Goal: Obtain resource: Download file/media

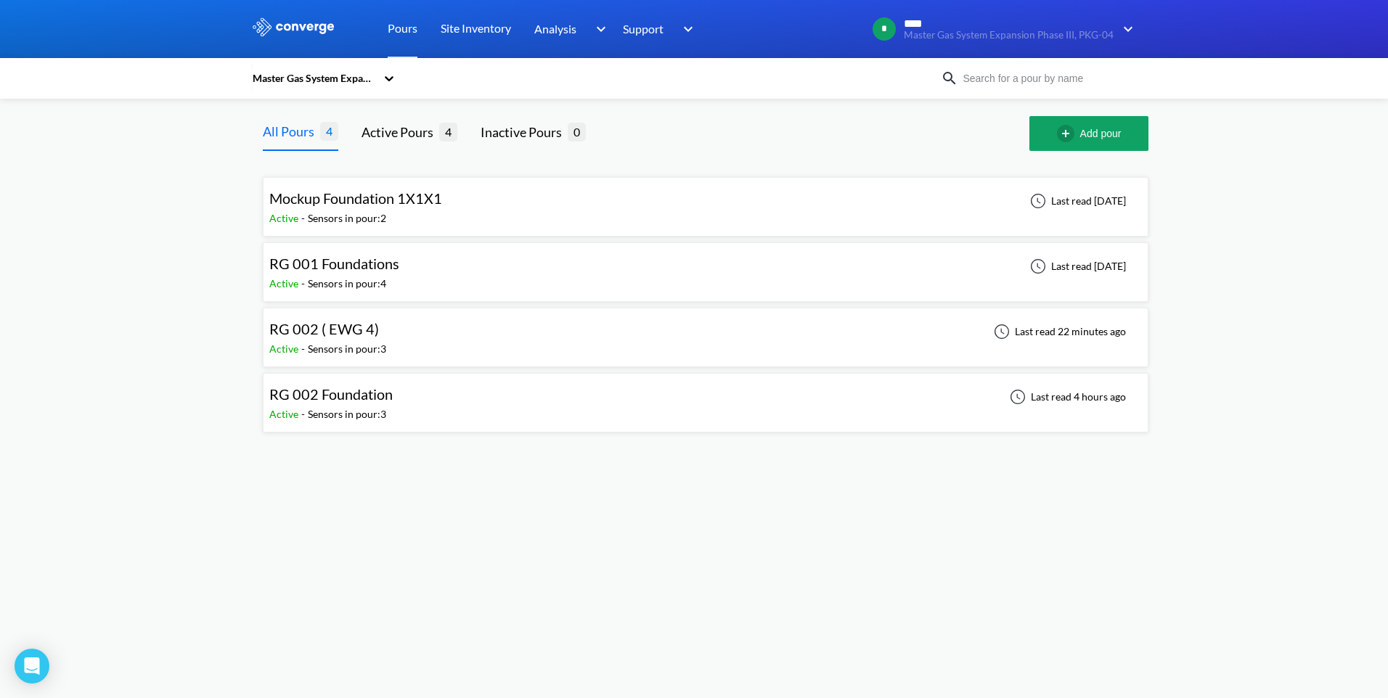
click at [435, 340] on div "RG 002 ( EWG 4) Active - Sensors in pour: 3 Last read 22 minutes ago" at bounding box center [705, 337] width 872 height 46
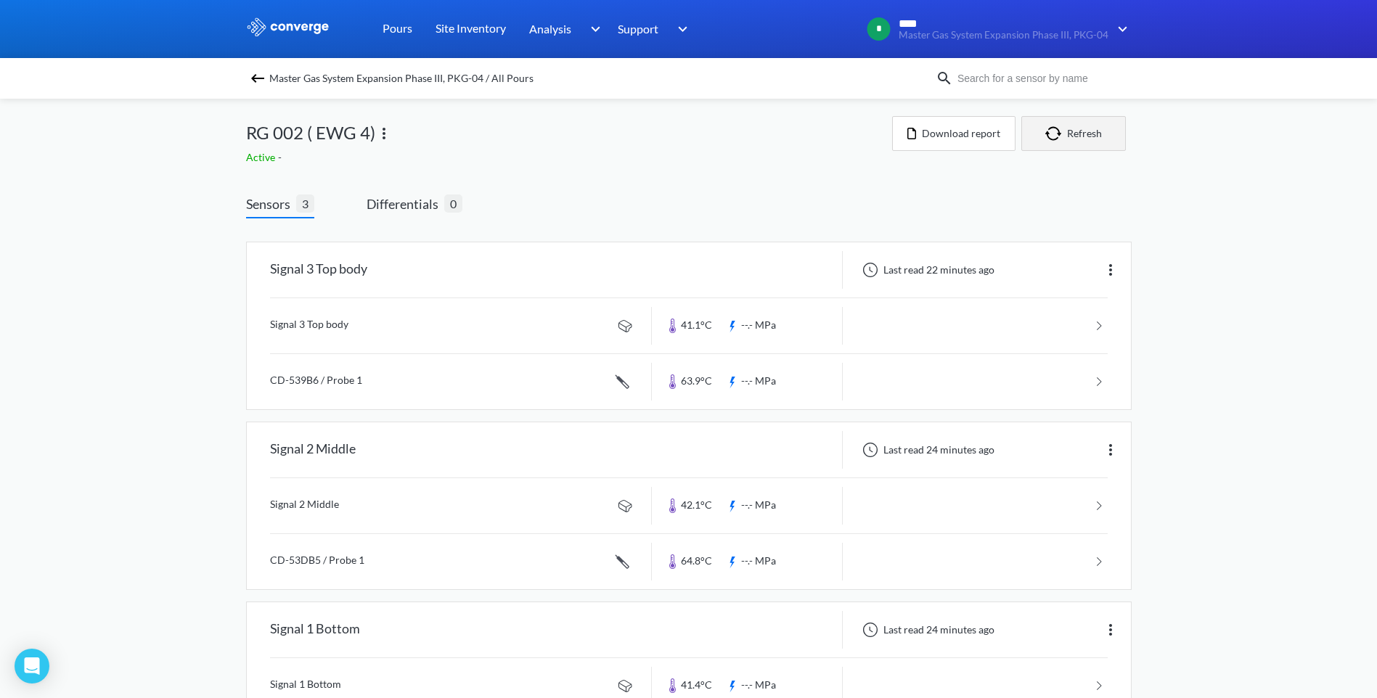
click at [1074, 134] on button "Refresh" at bounding box center [1073, 133] width 105 height 35
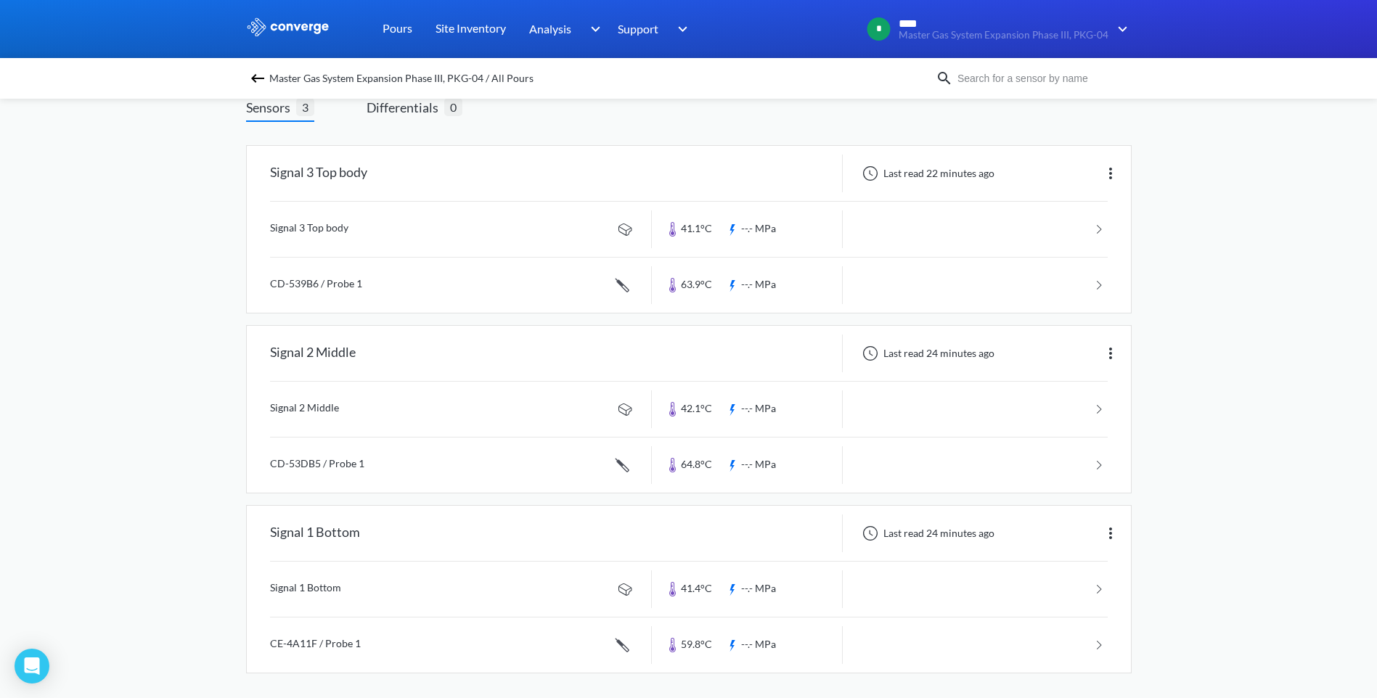
scroll to position [101, 0]
click at [713, 464] on link at bounding box center [689, 460] width 838 height 55
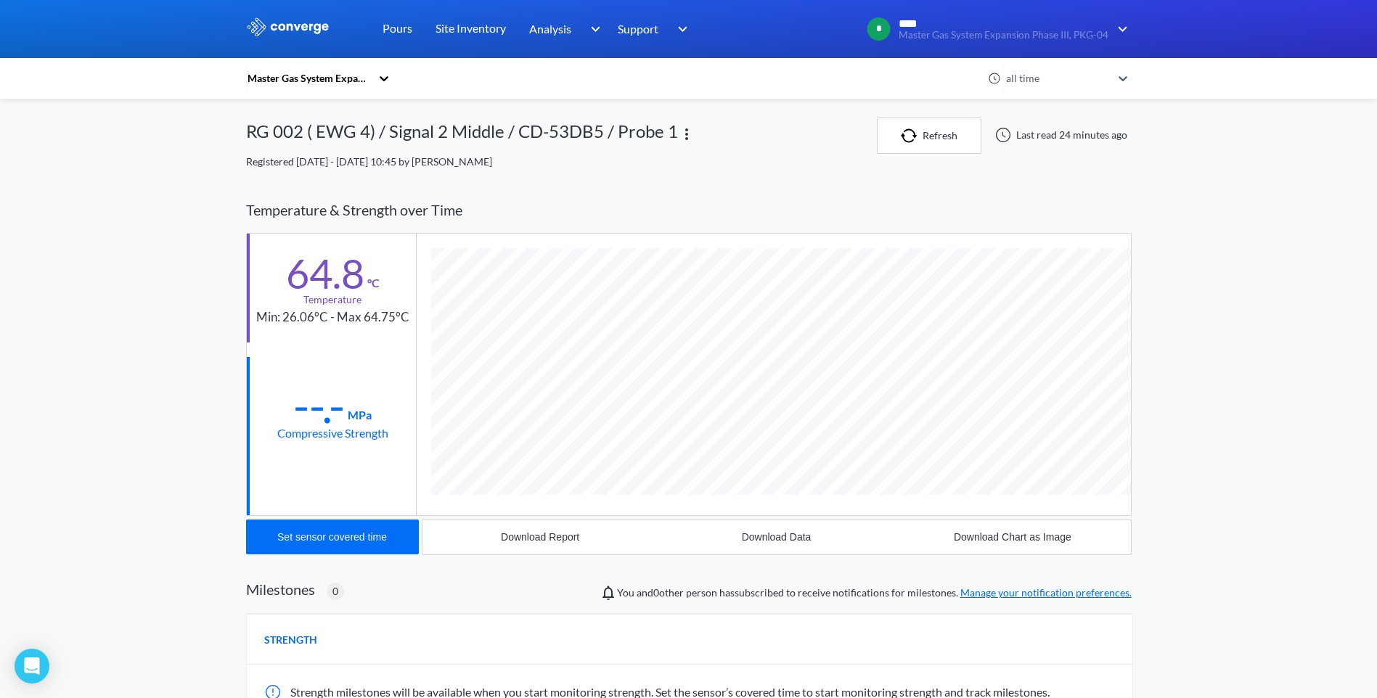
scroll to position [794, 885]
click at [769, 540] on div "Download Data" at bounding box center [777, 537] width 70 height 12
click at [393, 30] on link "Pours" at bounding box center [397, 29] width 30 height 58
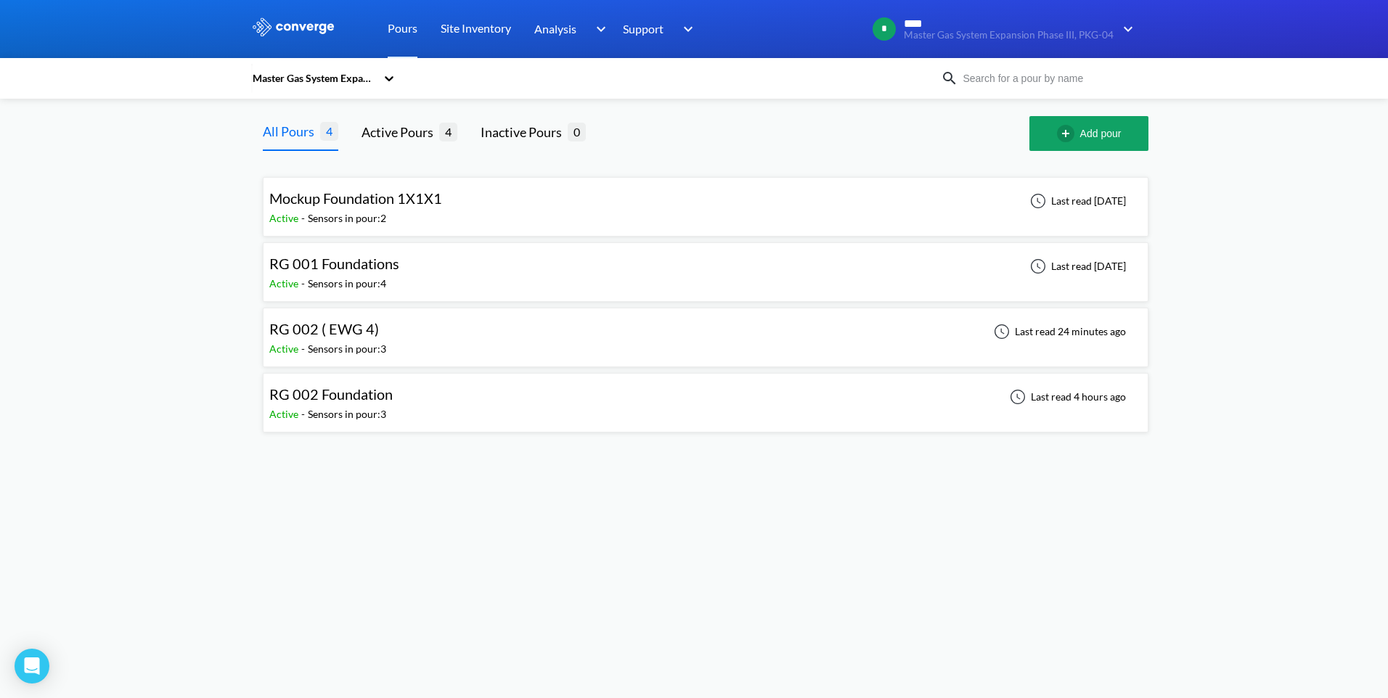
click at [385, 401] on span "RG 002 Foundation" at bounding box center [330, 393] width 123 height 17
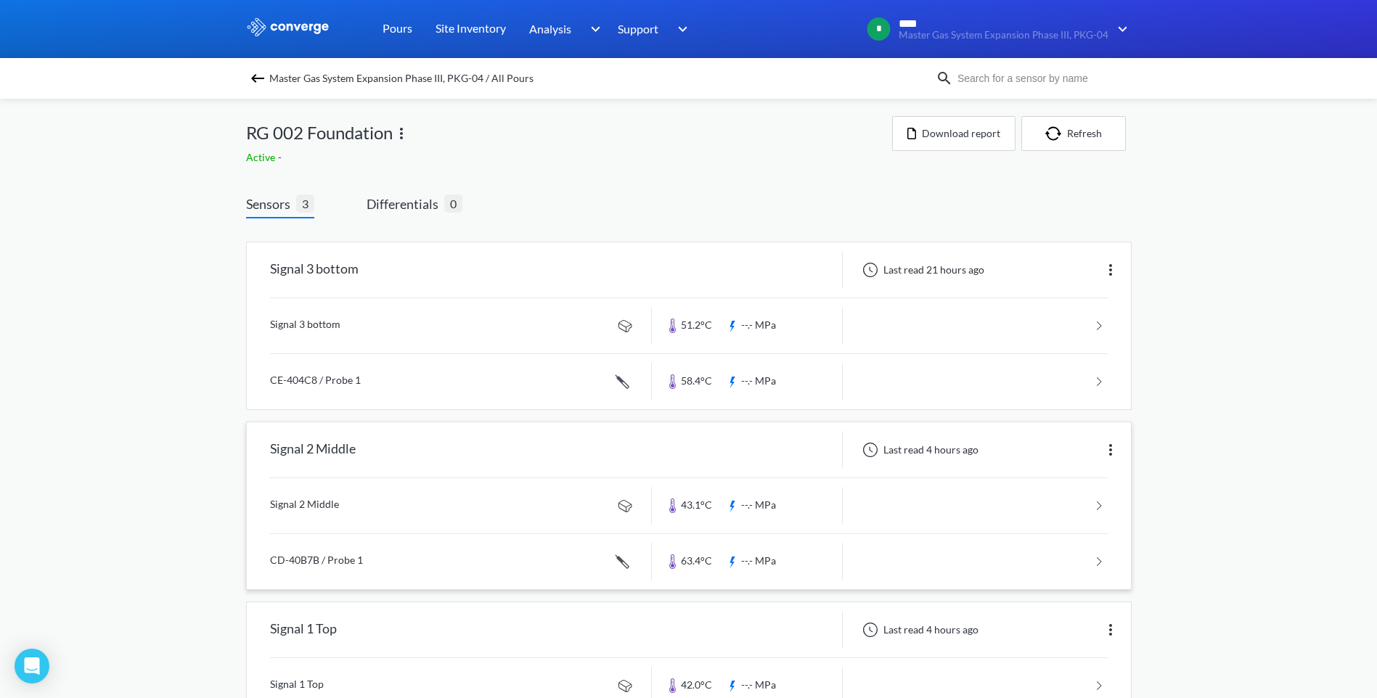
click at [558, 565] on link at bounding box center [689, 561] width 838 height 55
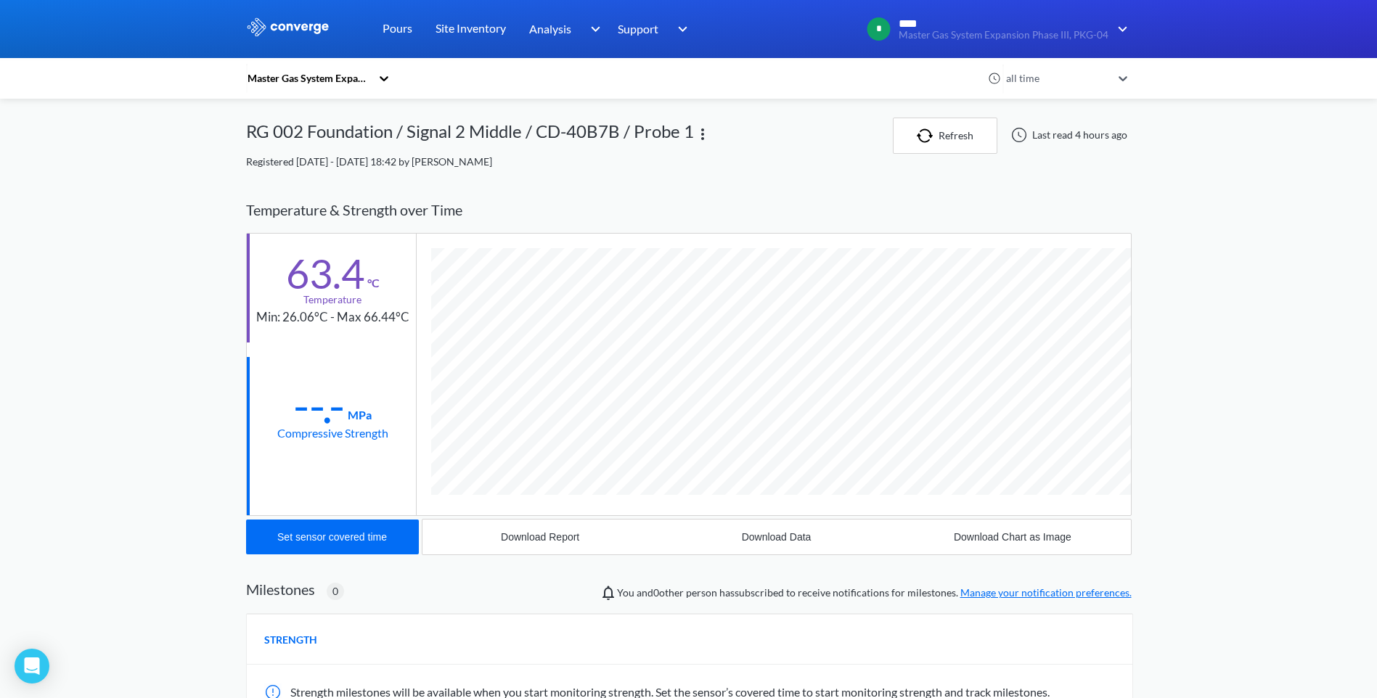
scroll to position [794, 885]
click at [732, 539] on button "Download Data" at bounding box center [776, 537] width 236 height 35
click at [935, 144] on button "Refresh" at bounding box center [945, 136] width 105 height 36
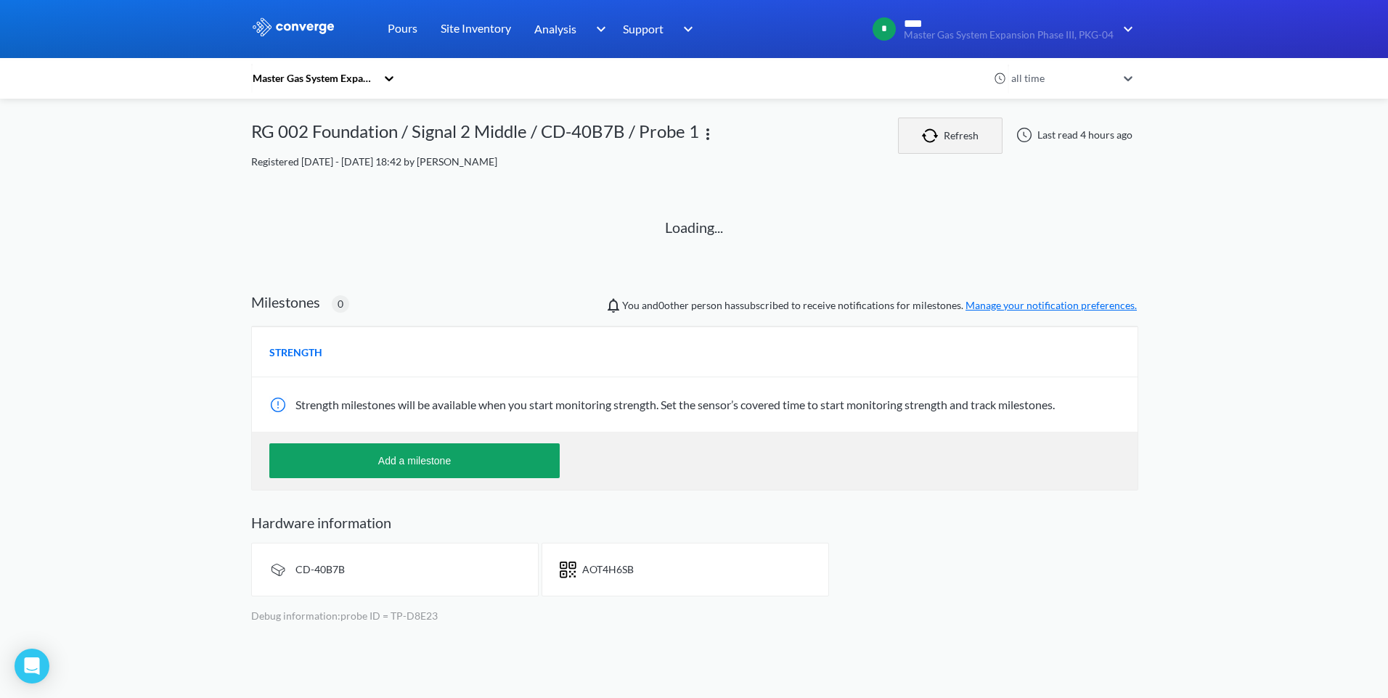
click at [928, 138] on img "button" at bounding box center [933, 135] width 22 height 15
click at [925, 138] on img "button" at bounding box center [933, 135] width 22 height 15
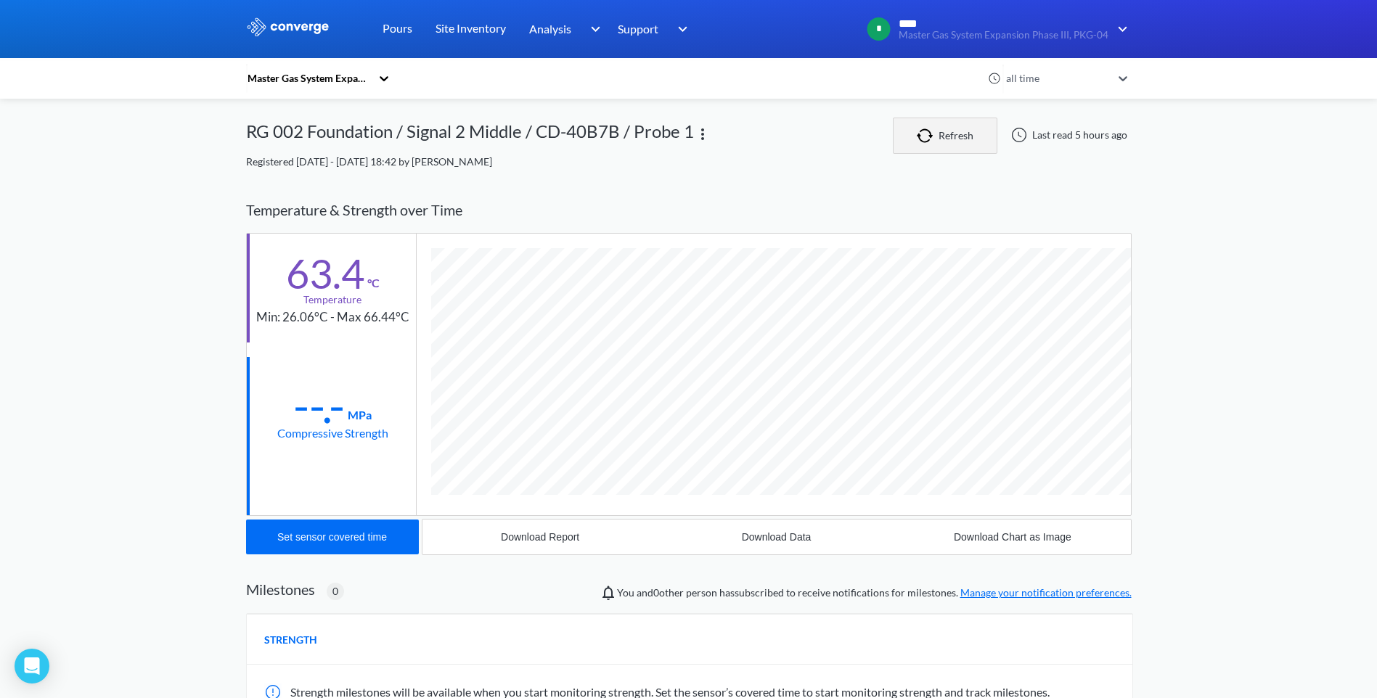
scroll to position [766, 885]
click at [811, 185] on div "Master Gas System Expansion Phase III, PKG-04 all time RG 002 Foundation / Sign…" at bounding box center [688, 501] width 885 height 766
click at [388, 29] on link "Pours" at bounding box center [397, 29] width 30 height 58
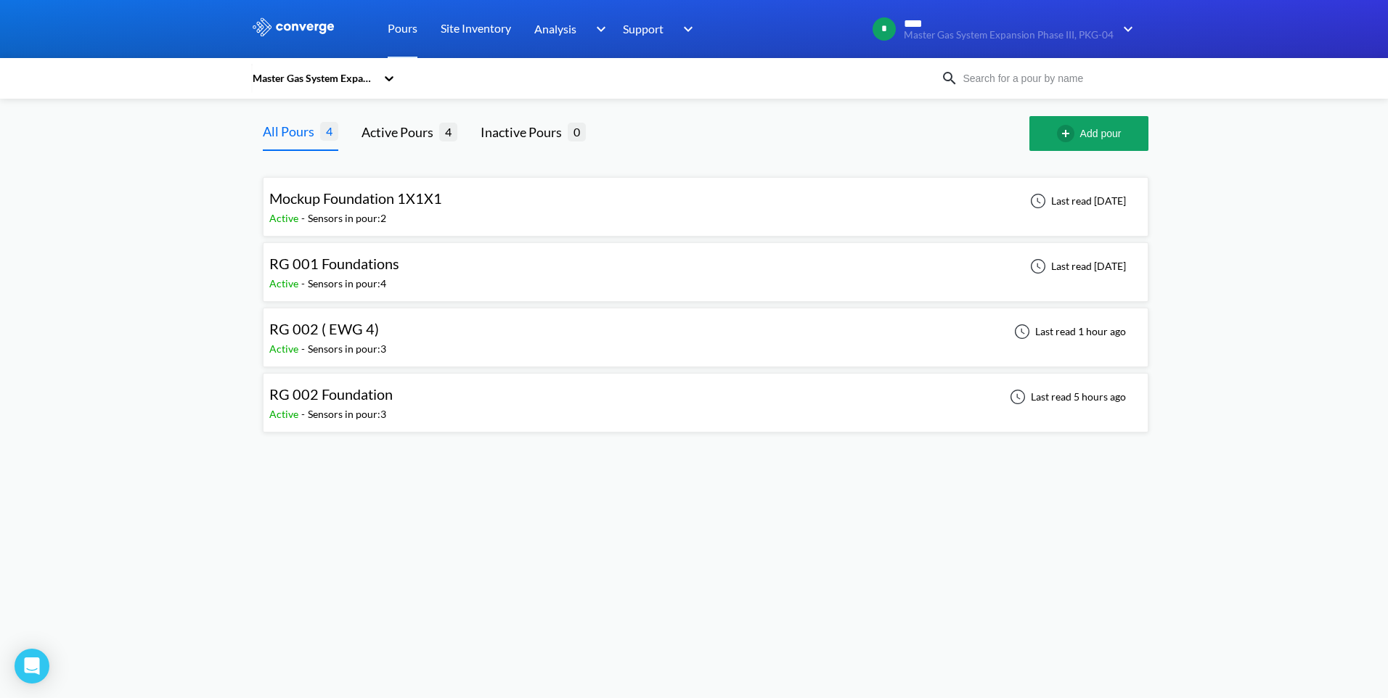
click at [412, 340] on div "RG 002 ( EWG 4) Active - Sensors in pour: 3 Last read 1 hour ago" at bounding box center [705, 337] width 872 height 46
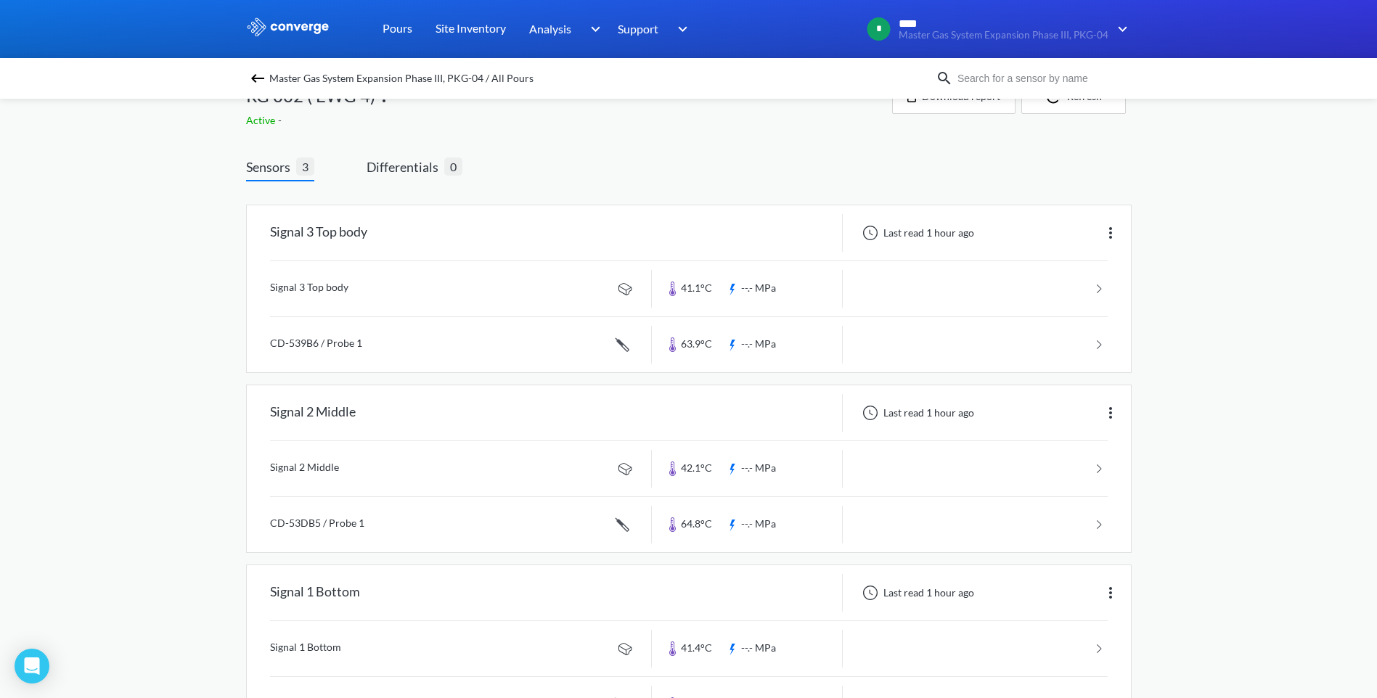
scroll to position [4, 0]
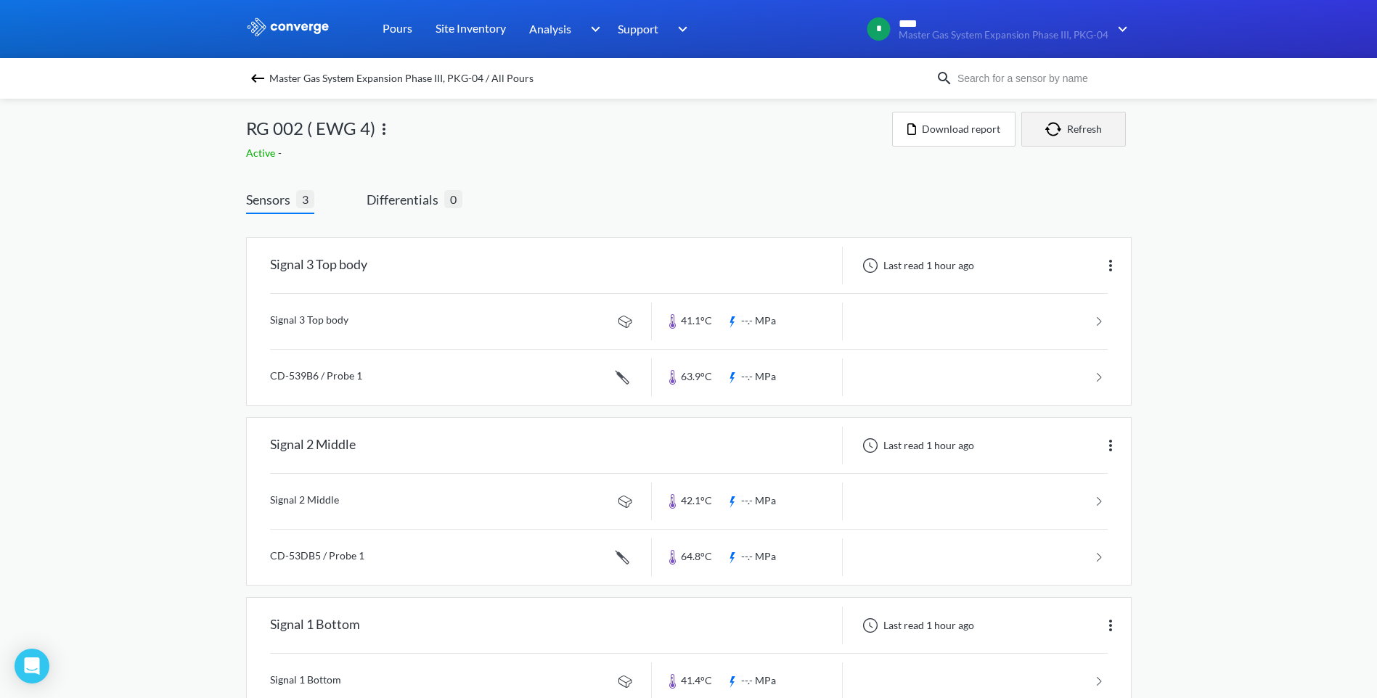
click at [1084, 123] on button "Refresh" at bounding box center [1073, 129] width 105 height 35
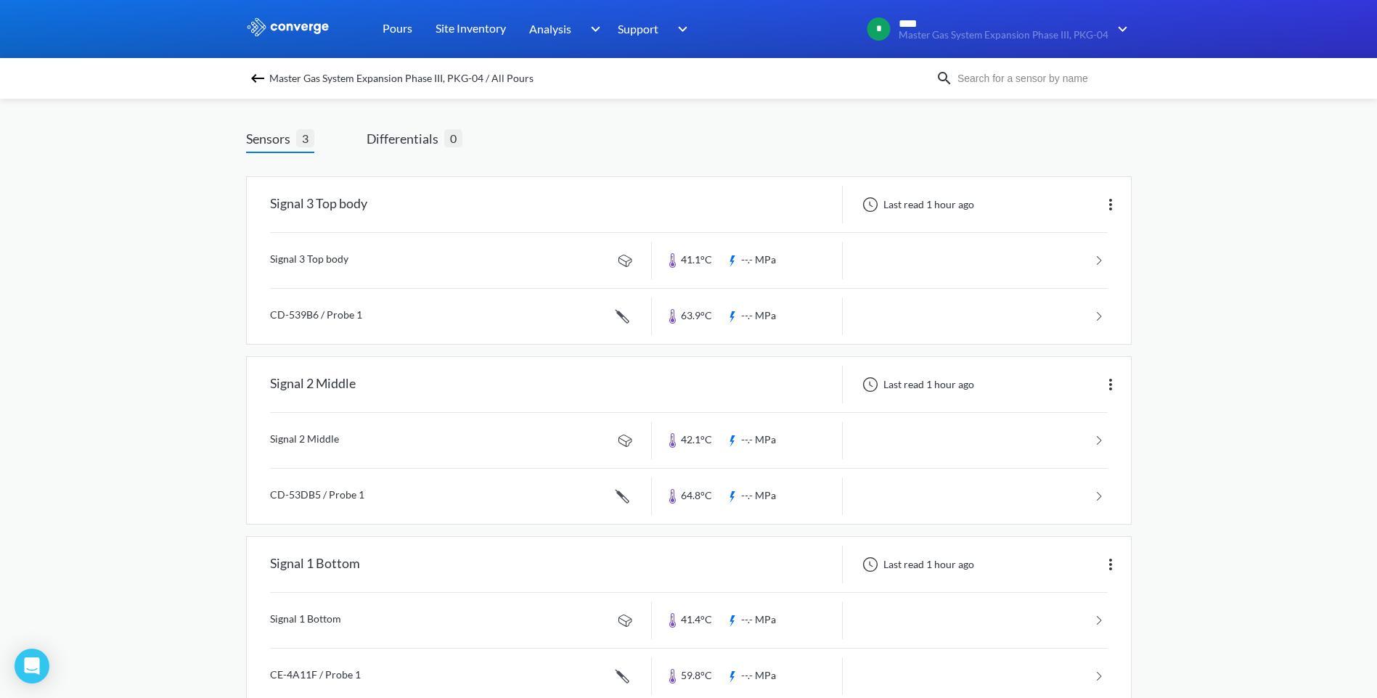
scroll to position [0, 0]
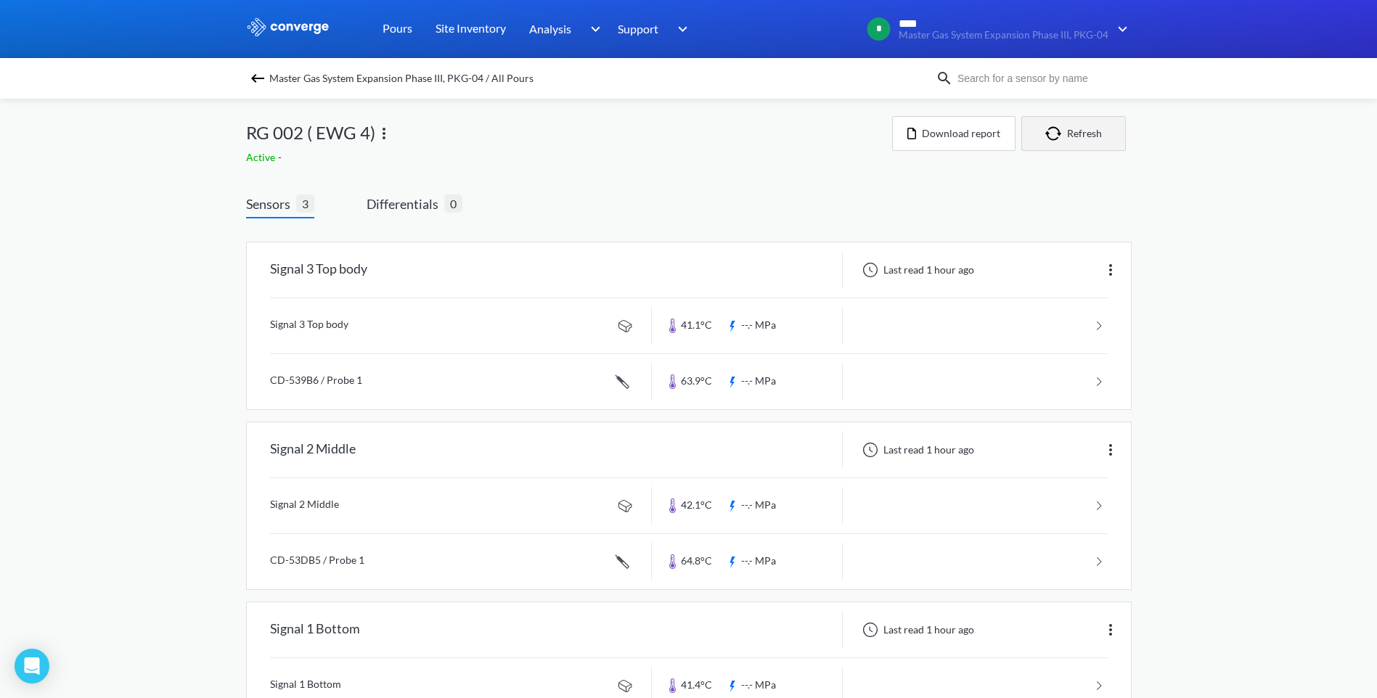
click at [1070, 126] on button "Refresh" at bounding box center [1073, 133] width 105 height 35
click at [1094, 139] on button "Refresh" at bounding box center [1073, 133] width 105 height 35
click at [764, 374] on link at bounding box center [689, 381] width 838 height 55
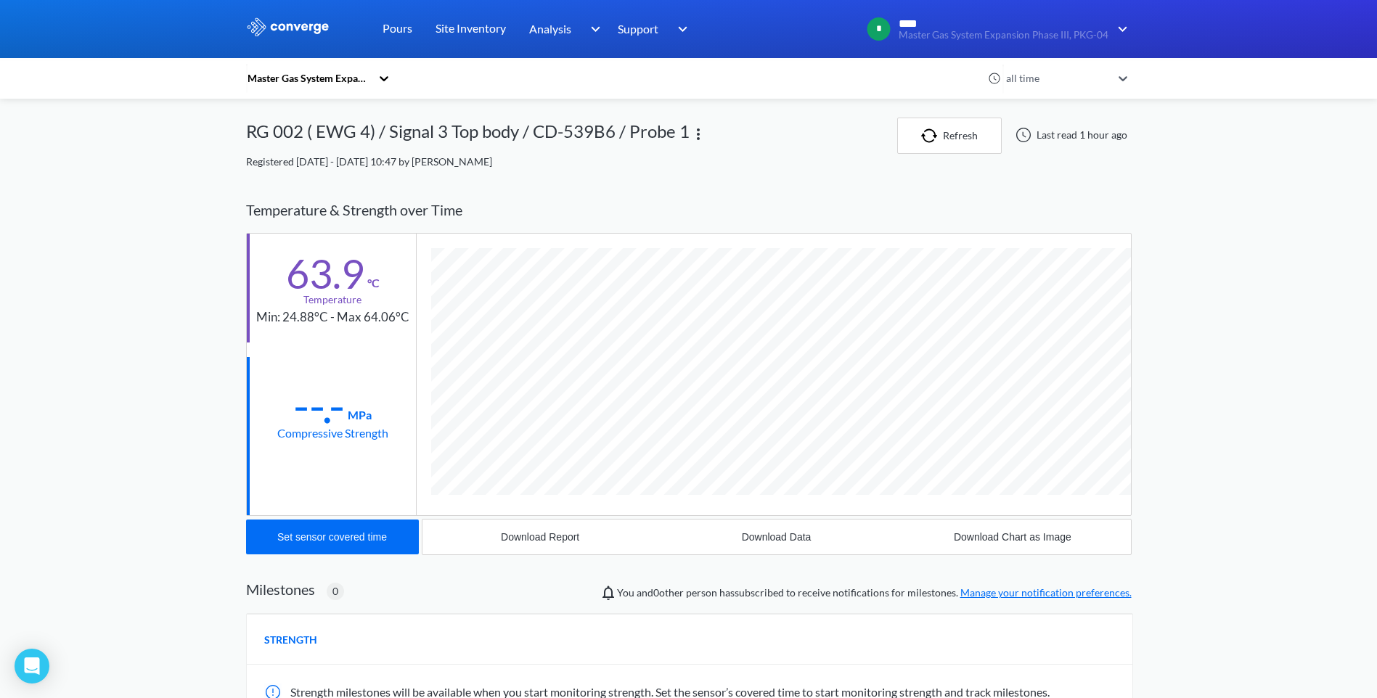
scroll to position [794, 885]
click at [142, 245] on div "MENU Master Gas System Expansion Phase III, PKG-04 Pours Site Inventory Analysi…" at bounding box center [688, 461] width 1377 height 922
drag, startPoint x: 283, startPoint y: 321, endPoint x: 417, endPoint y: 319, distance: 133.6
click at [417, 319] on div "63.9 °C Temperature Min: 24.88°C - Max 64.06°C --.- MPa Compressive Strength" at bounding box center [688, 374] width 885 height 283
drag, startPoint x: 417, startPoint y: 319, endPoint x: 379, endPoint y: 338, distance: 42.2
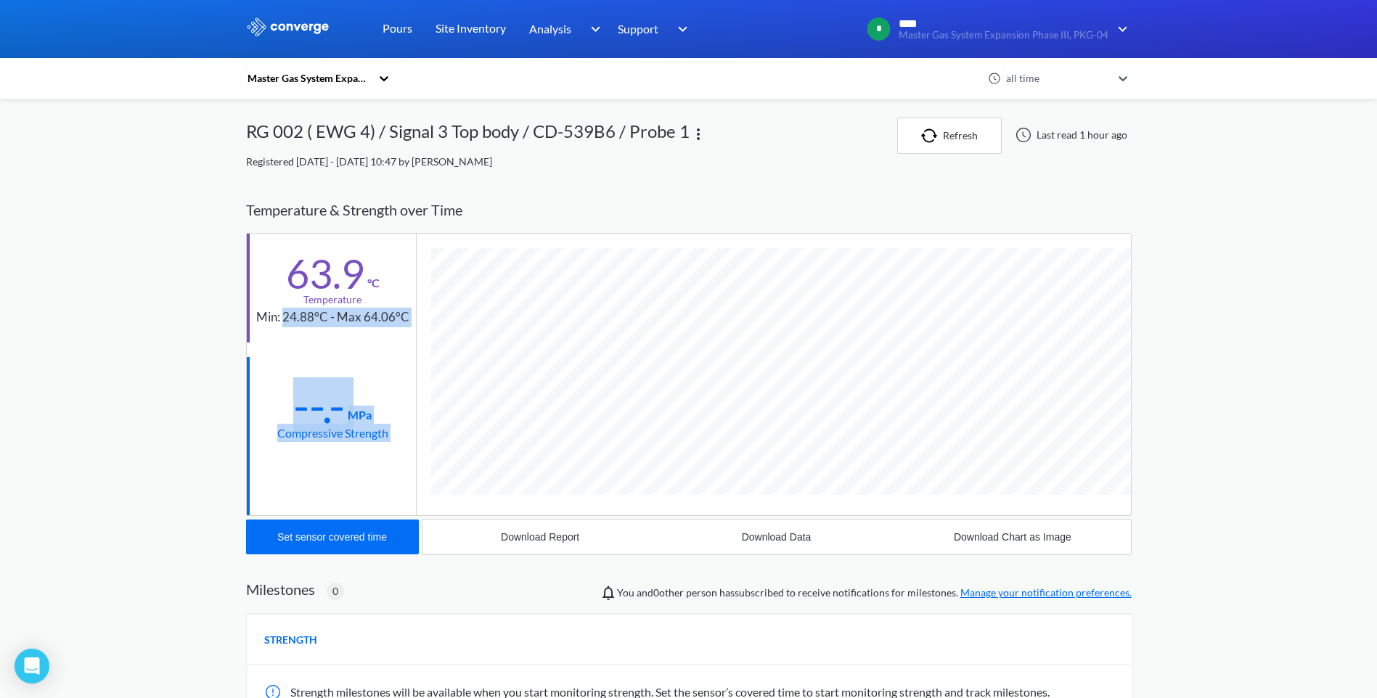
click at [379, 338] on div "63.9 °C Temperature Min: 24.88°C - Max 64.06°C" at bounding box center [331, 288] width 169 height 109
click at [394, 30] on link "Pours" at bounding box center [397, 29] width 30 height 58
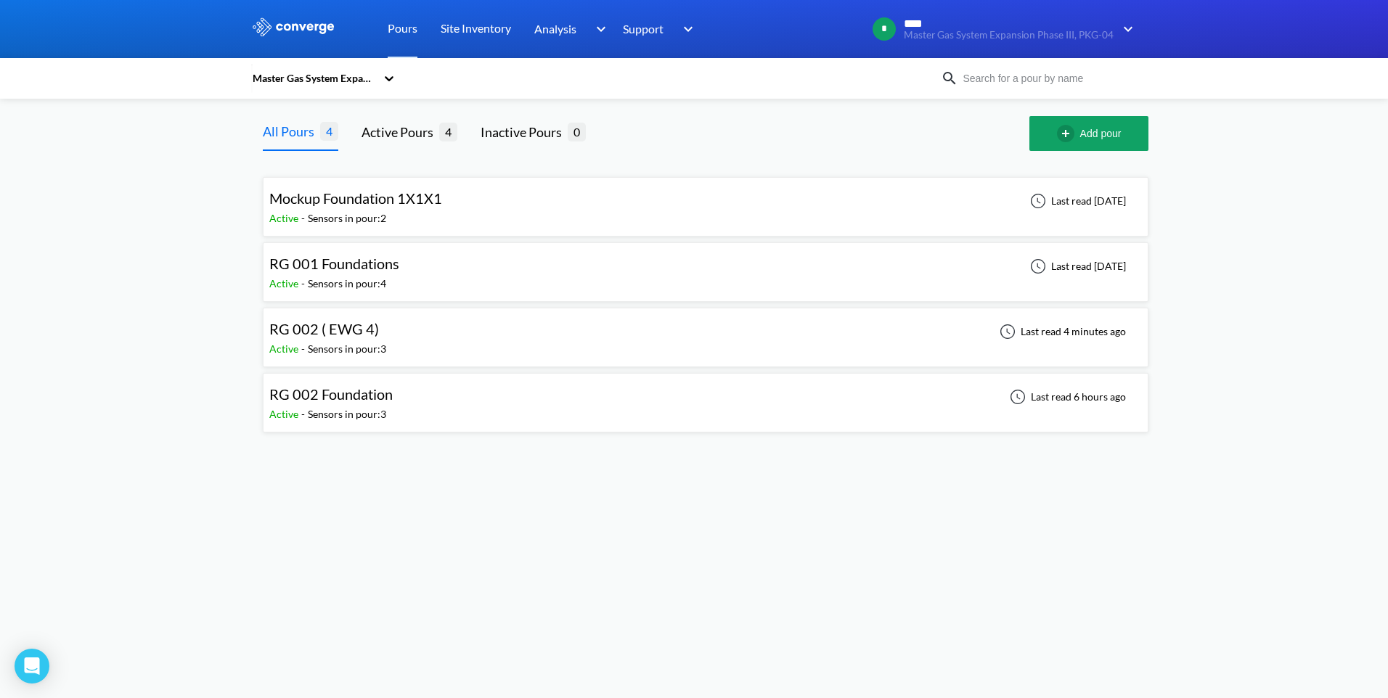
click at [429, 342] on div "RG 002 ( EWG 4) Active - Sensors in pour: 3 Last read 4 minutes ago" at bounding box center [705, 337] width 872 height 46
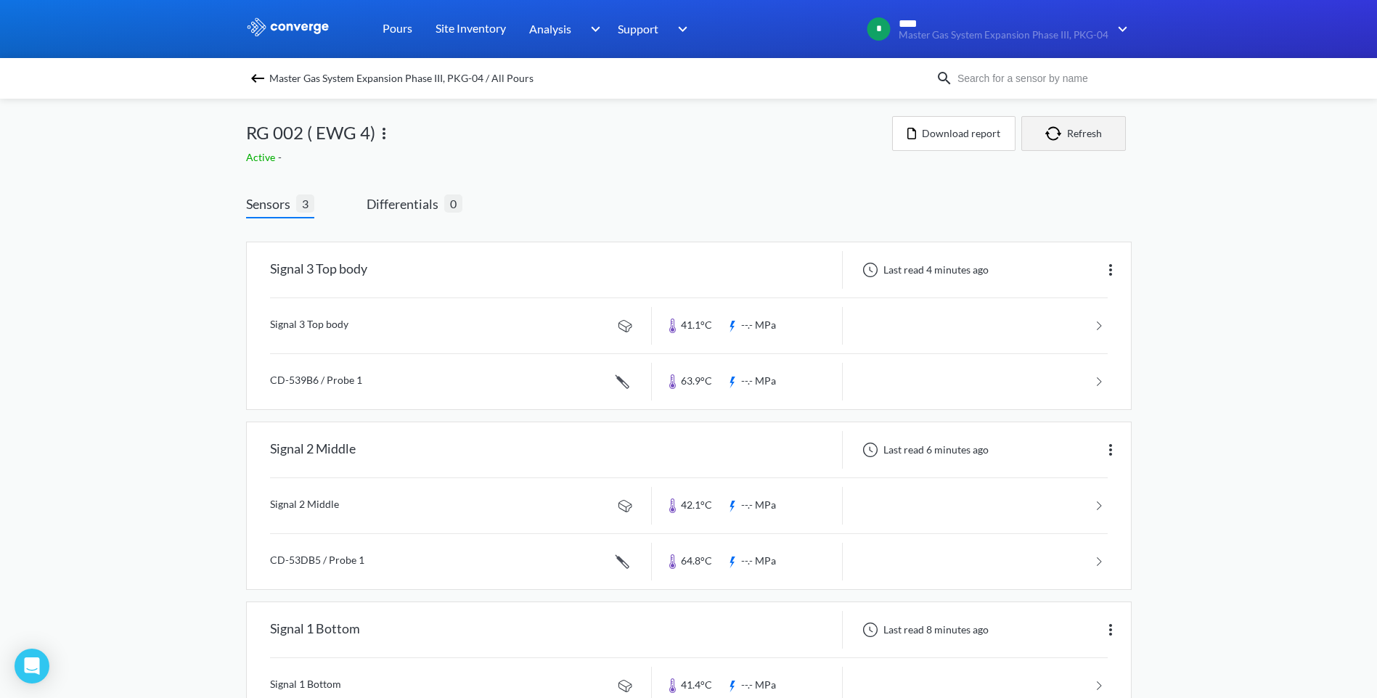
click at [1045, 141] on button "Refresh" at bounding box center [1073, 133] width 105 height 35
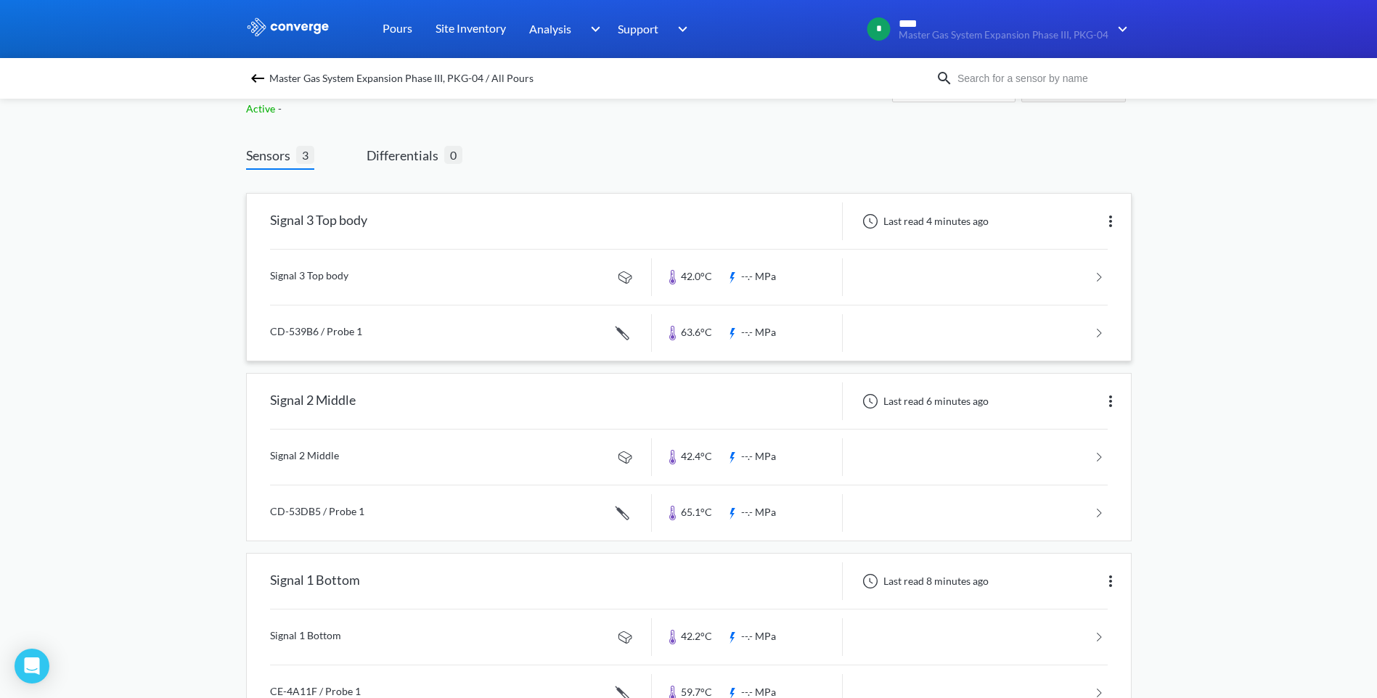
scroll to position [101, 0]
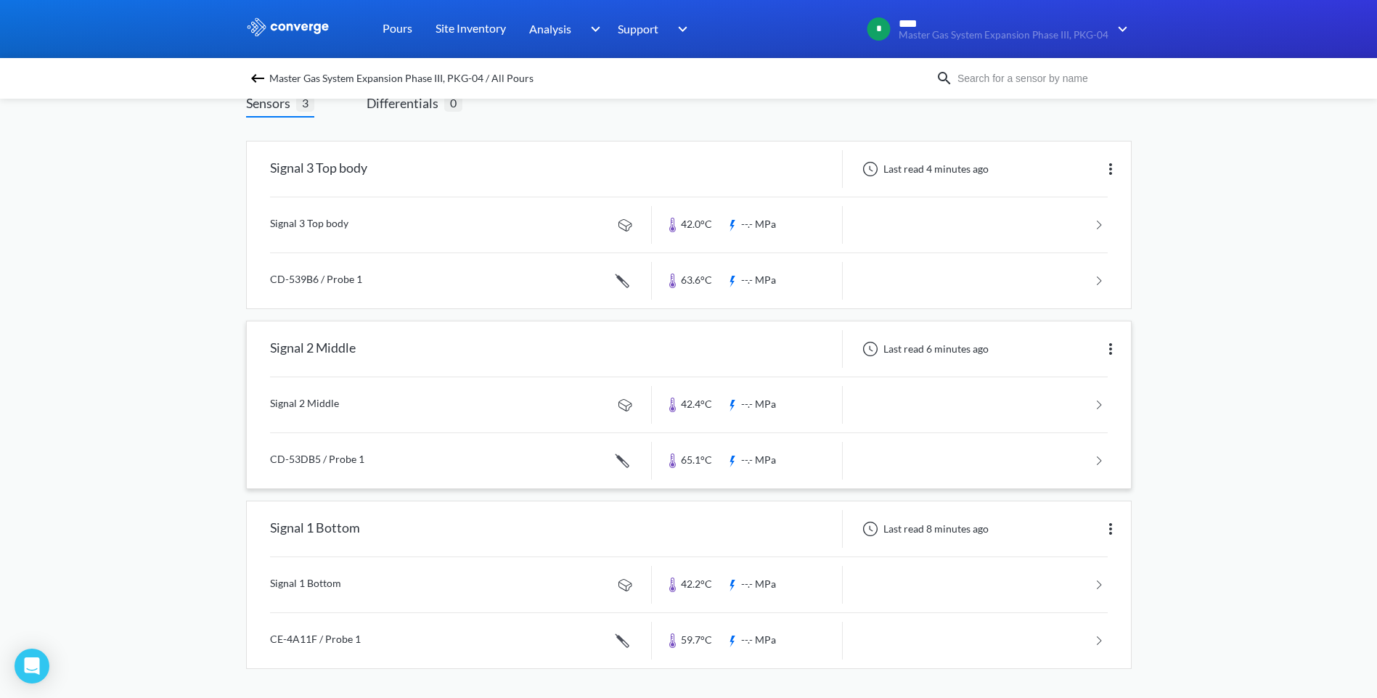
click at [736, 464] on link at bounding box center [689, 460] width 838 height 55
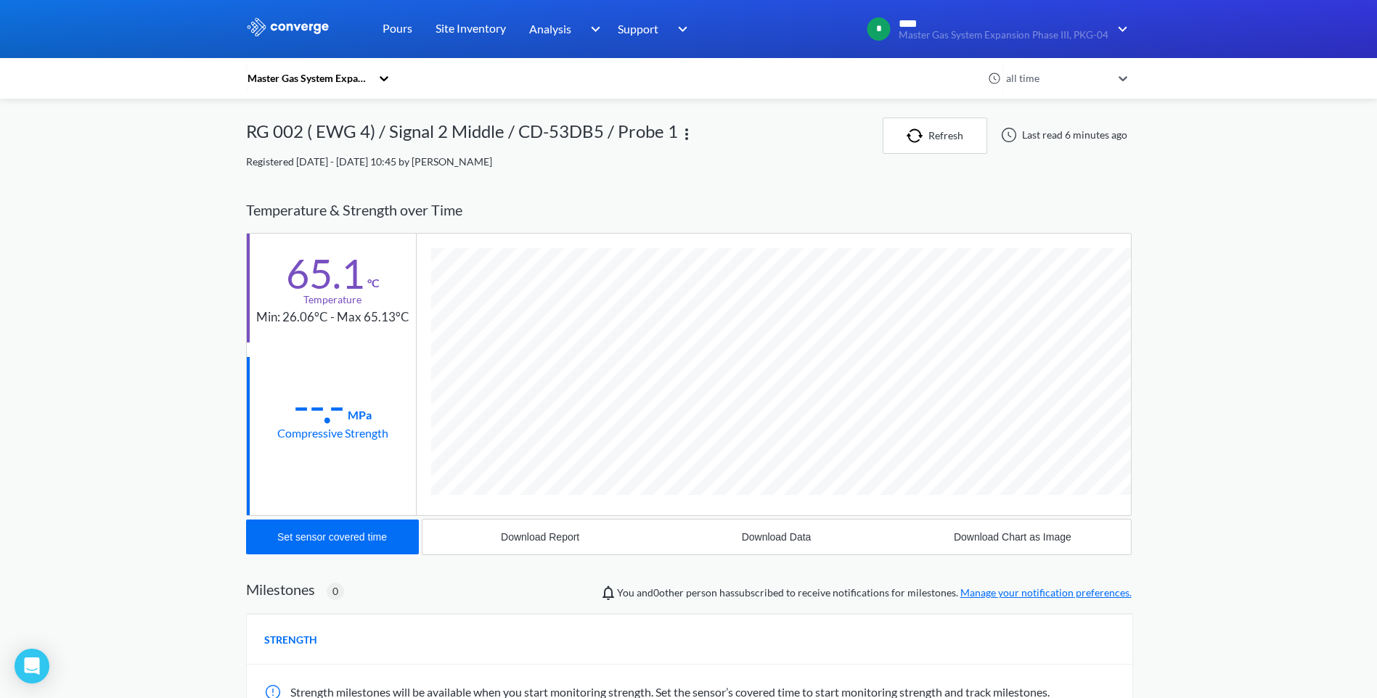
scroll to position [794, 885]
click at [1167, 432] on div "MENU Master Gas System Expansion Phase III, PKG-04 Pours Site Inventory Analysi…" at bounding box center [688, 461] width 1377 height 922
click at [526, 543] on div "Download Report" at bounding box center [540, 537] width 78 height 12
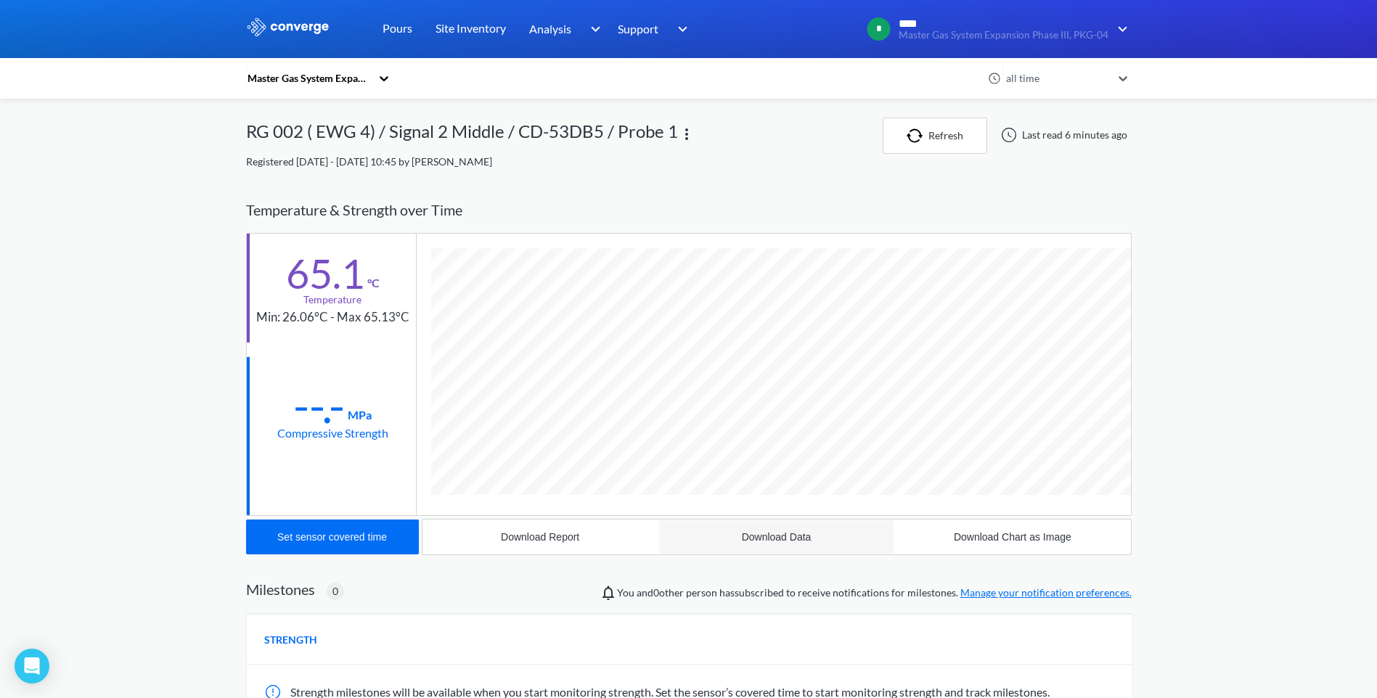
click at [766, 541] on div "Download Data" at bounding box center [777, 537] width 70 height 12
click at [406, 30] on link "Pours" at bounding box center [397, 29] width 30 height 58
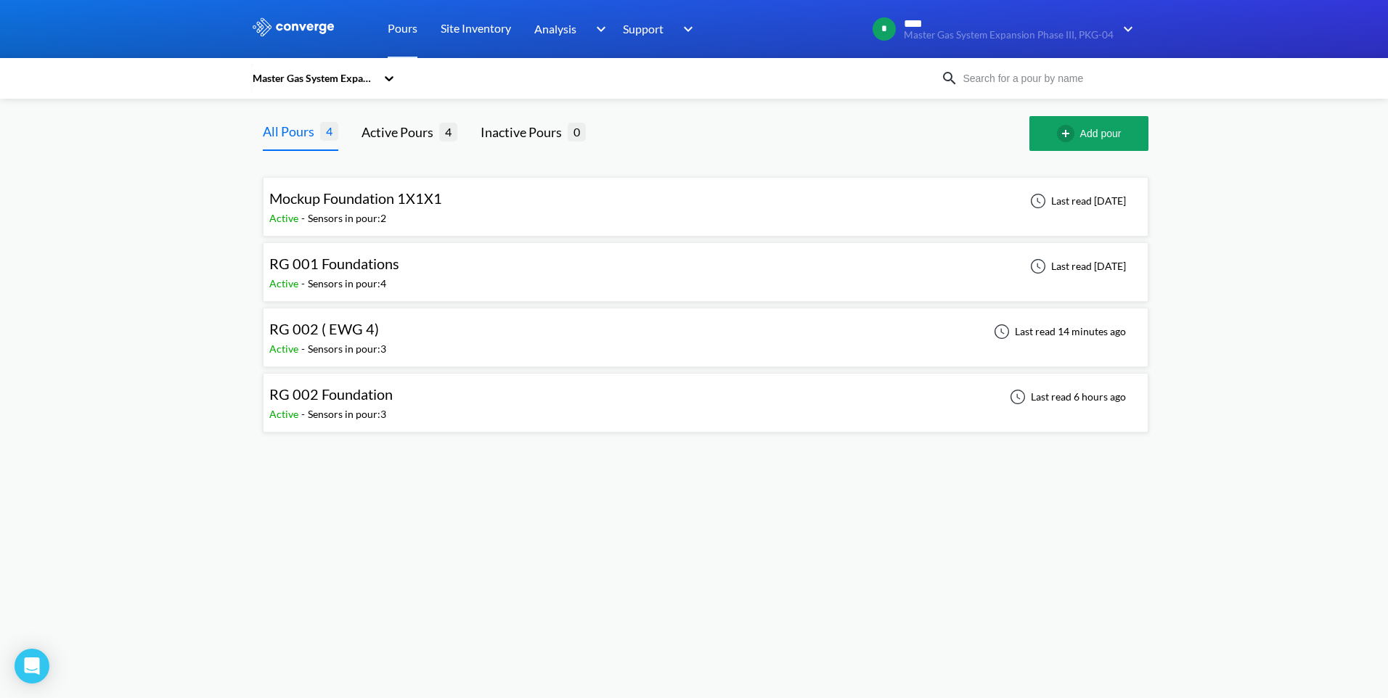
click at [390, 411] on div "Active - Sensors in pour: 3" at bounding box center [334, 414] width 131 height 16
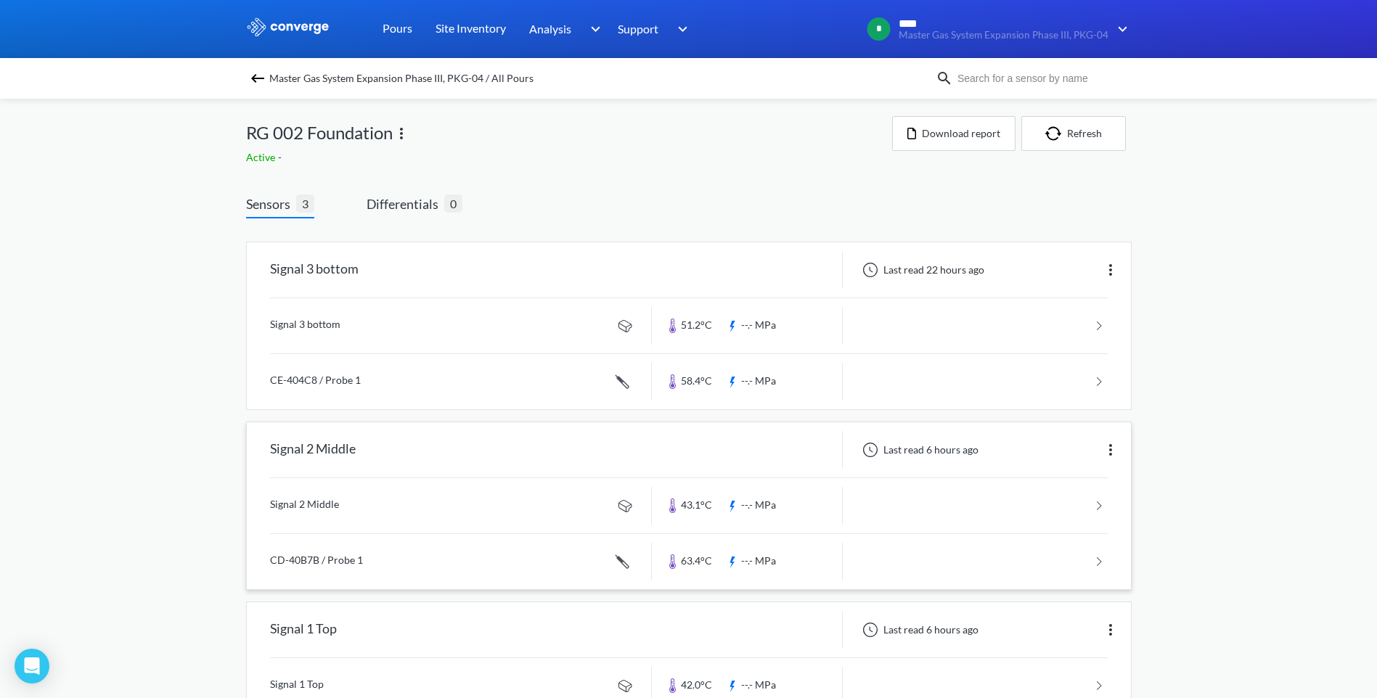
click at [686, 556] on link at bounding box center [689, 561] width 838 height 55
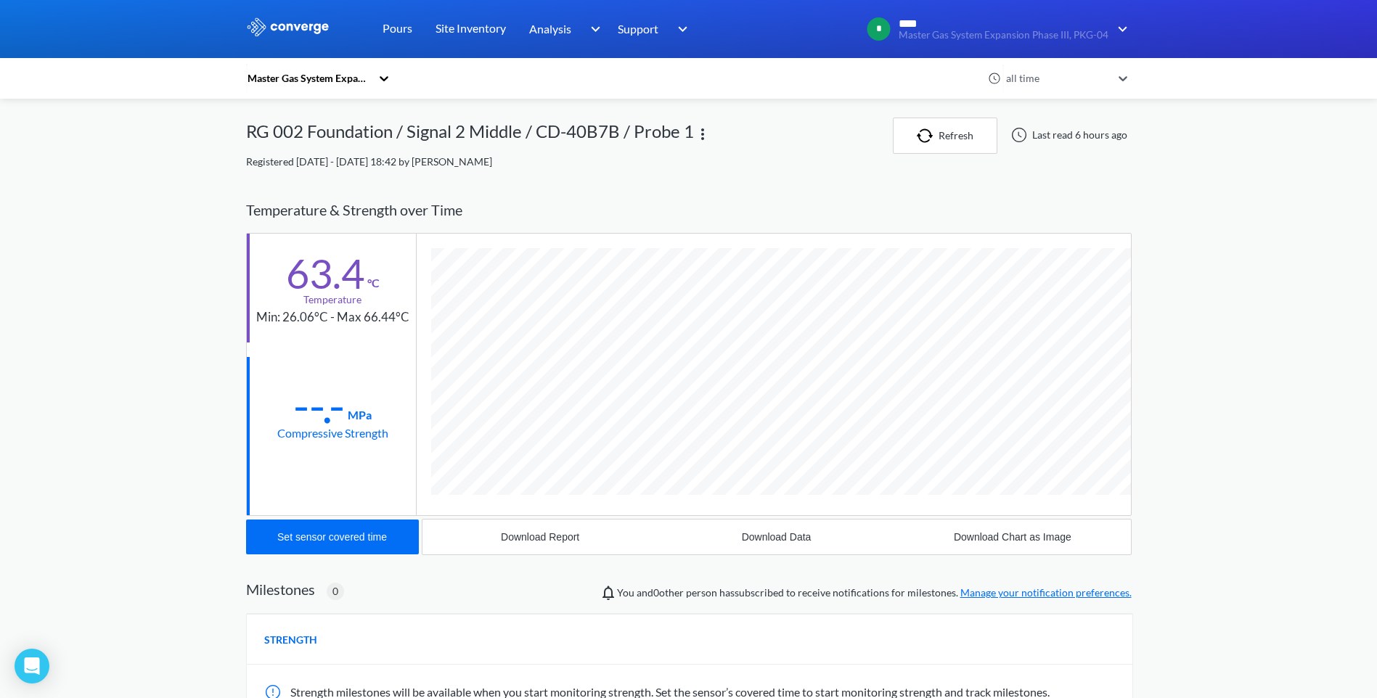
scroll to position [794, 885]
click at [761, 533] on div "Download Data" at bounding box center [777, 537] width 70 height 12
